Goal: Information Seeking & Learning: Learn about a topic

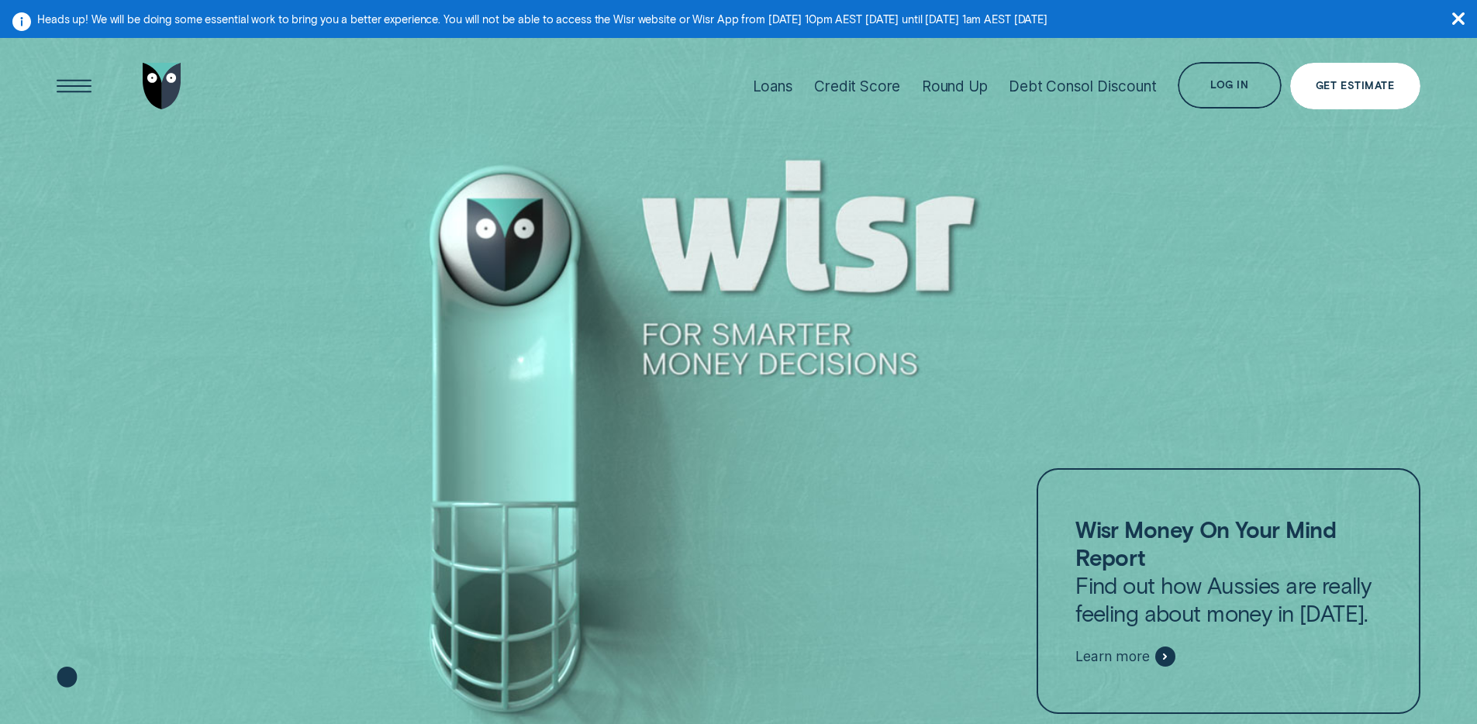
click at [1385, 90] on div "Get Estimate" at bounding box center [1355, 85] width 78 height 9
click at [862, 90] on div "Credit Score" at bounding box center [857, 87] width 86 height 18
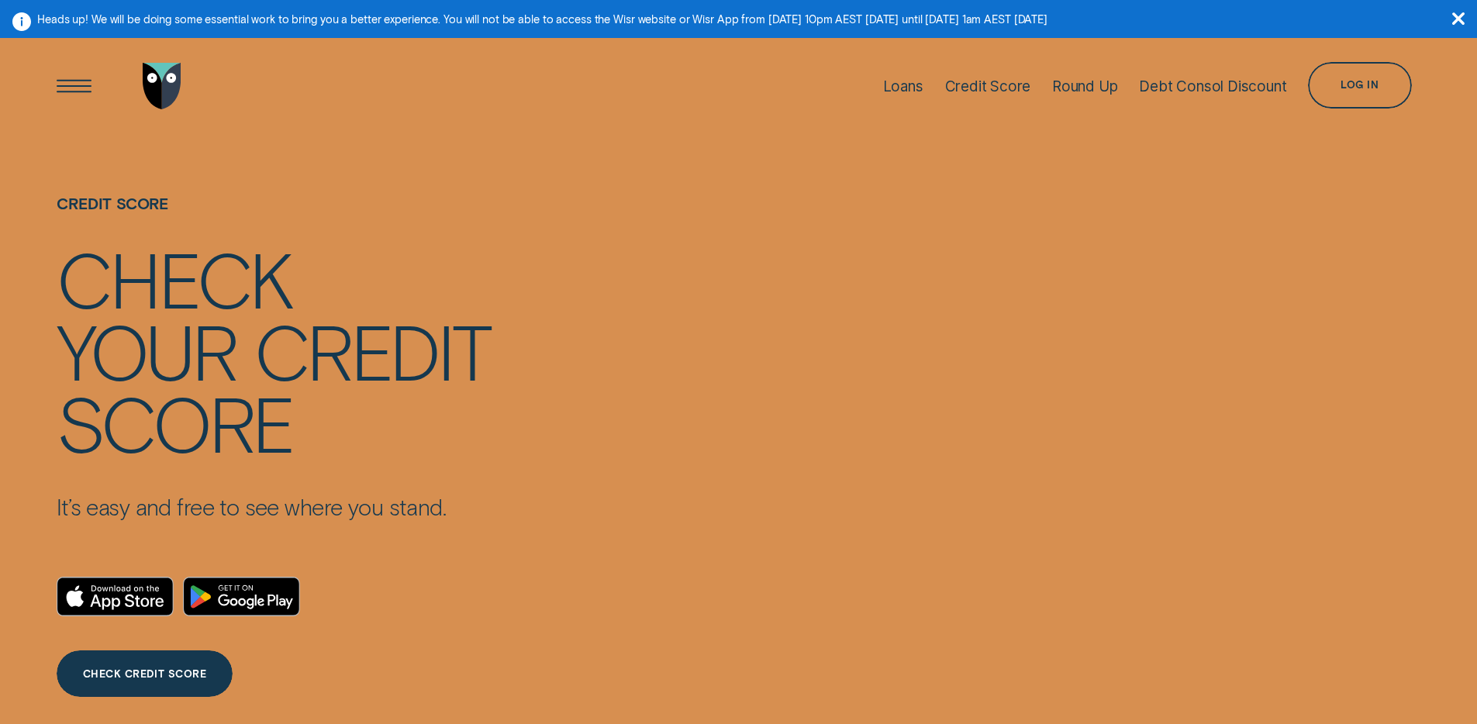
click at [235, 370] on div "your" at bounding box center [146, 350] width 179 height 72
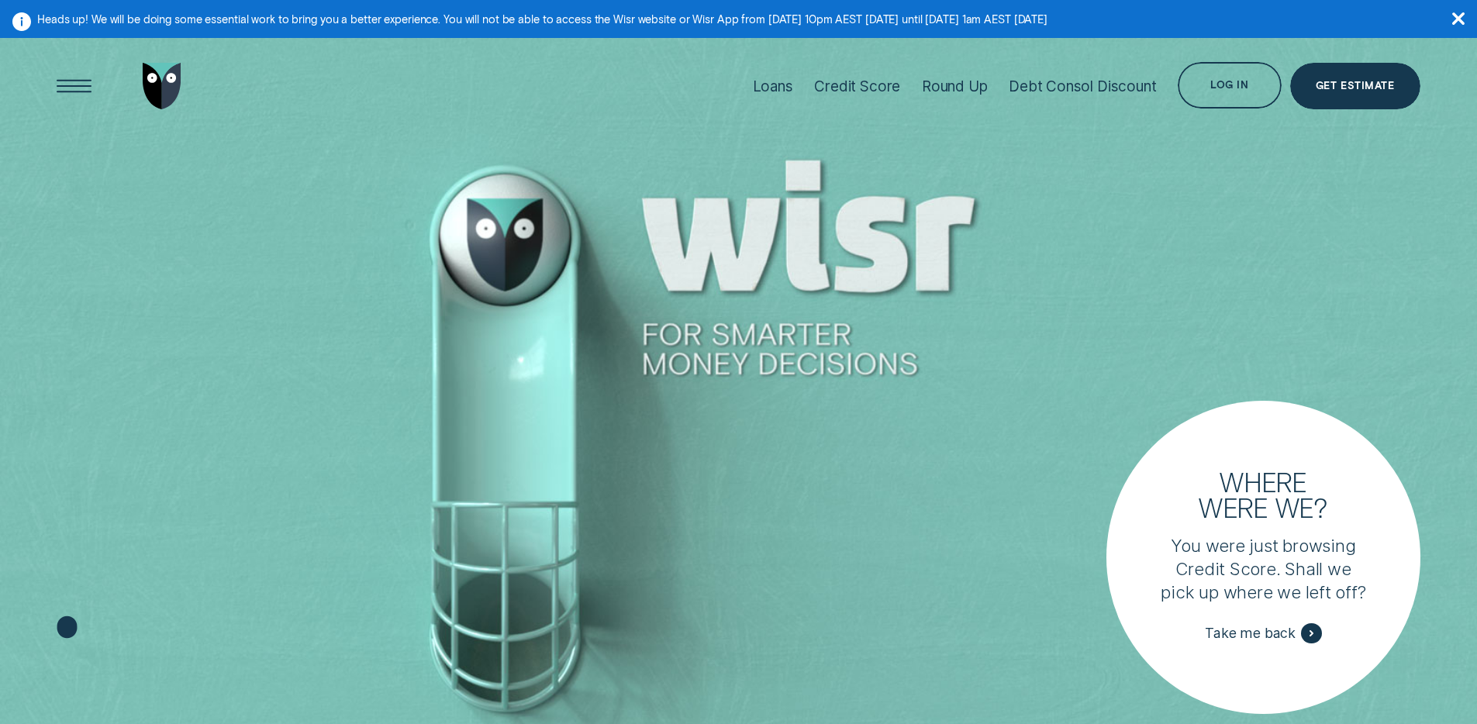
click at [1335, 93] on div "Get Estimate" at bounding box center [1355, 88] width 78 height 9
